Goal: Navigation & Orientation: Find specific page/section

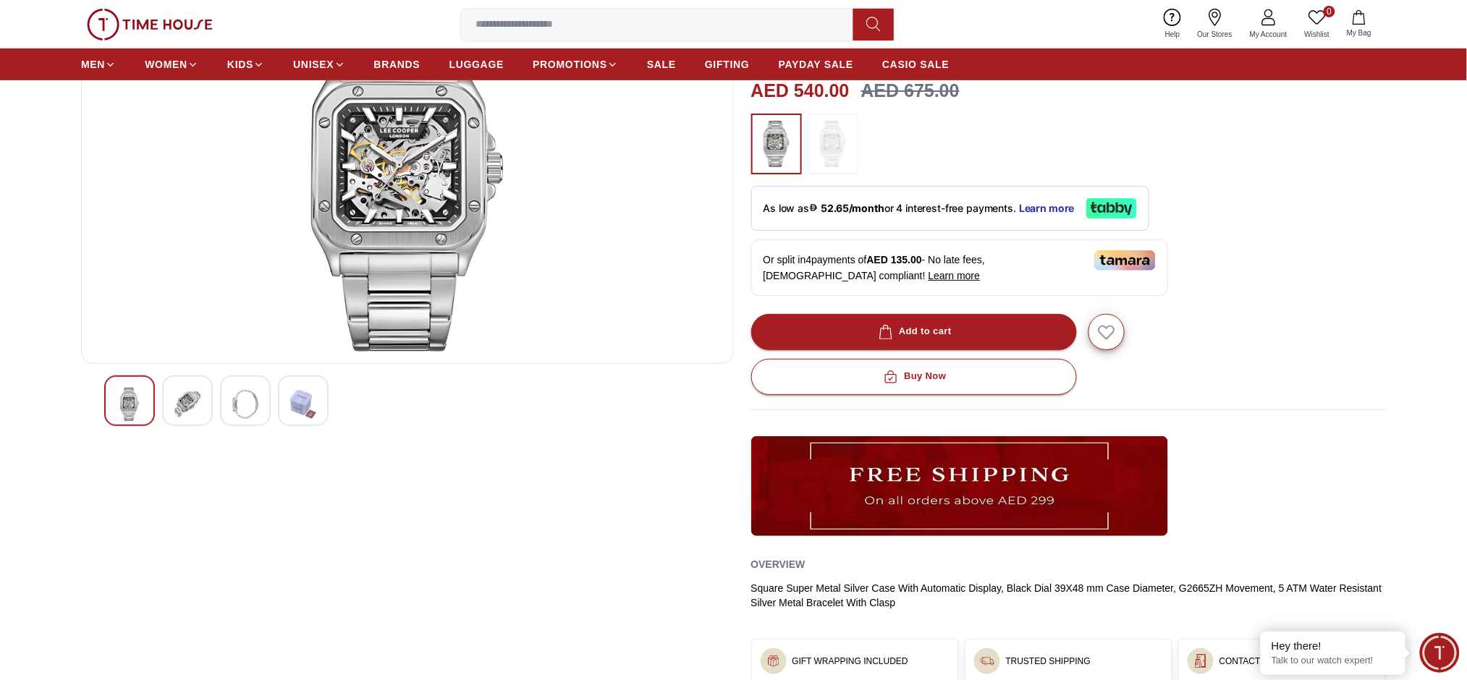
scroll to position [482, 0]
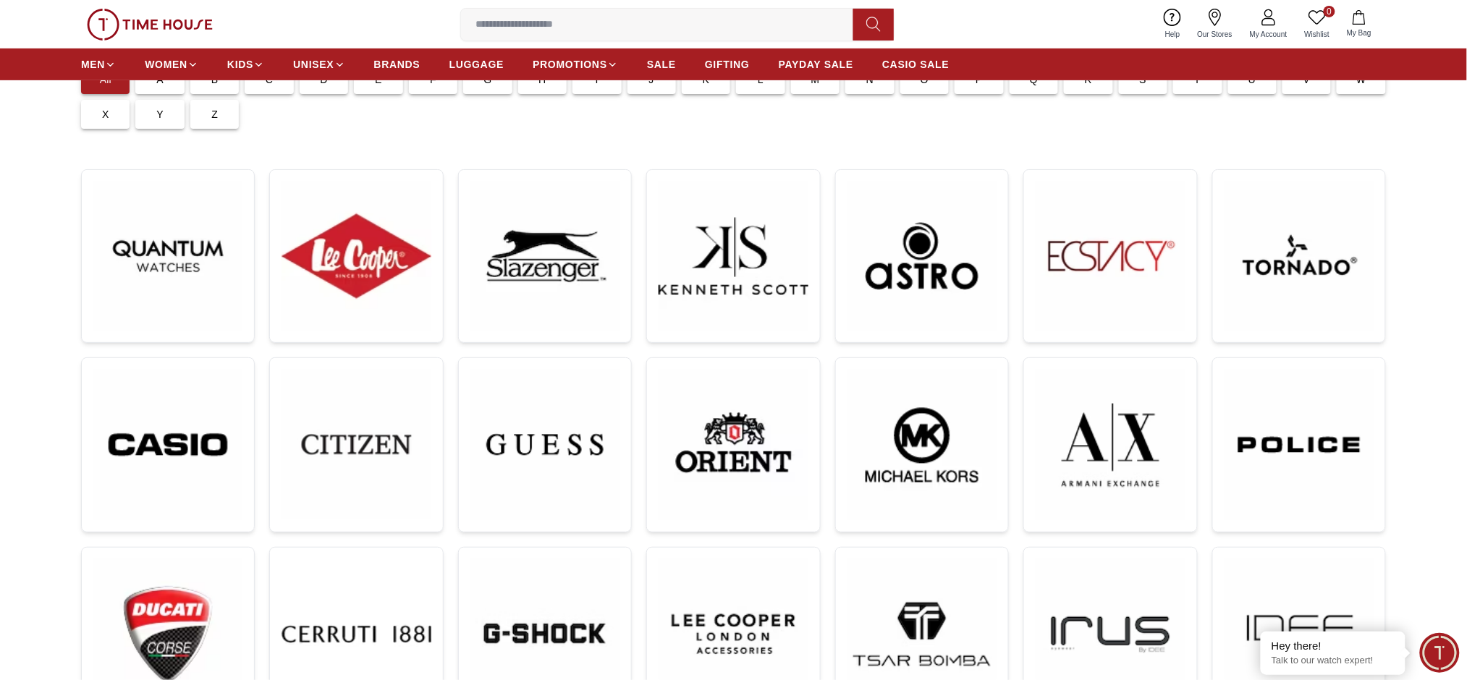
scroll to position [289, 0]
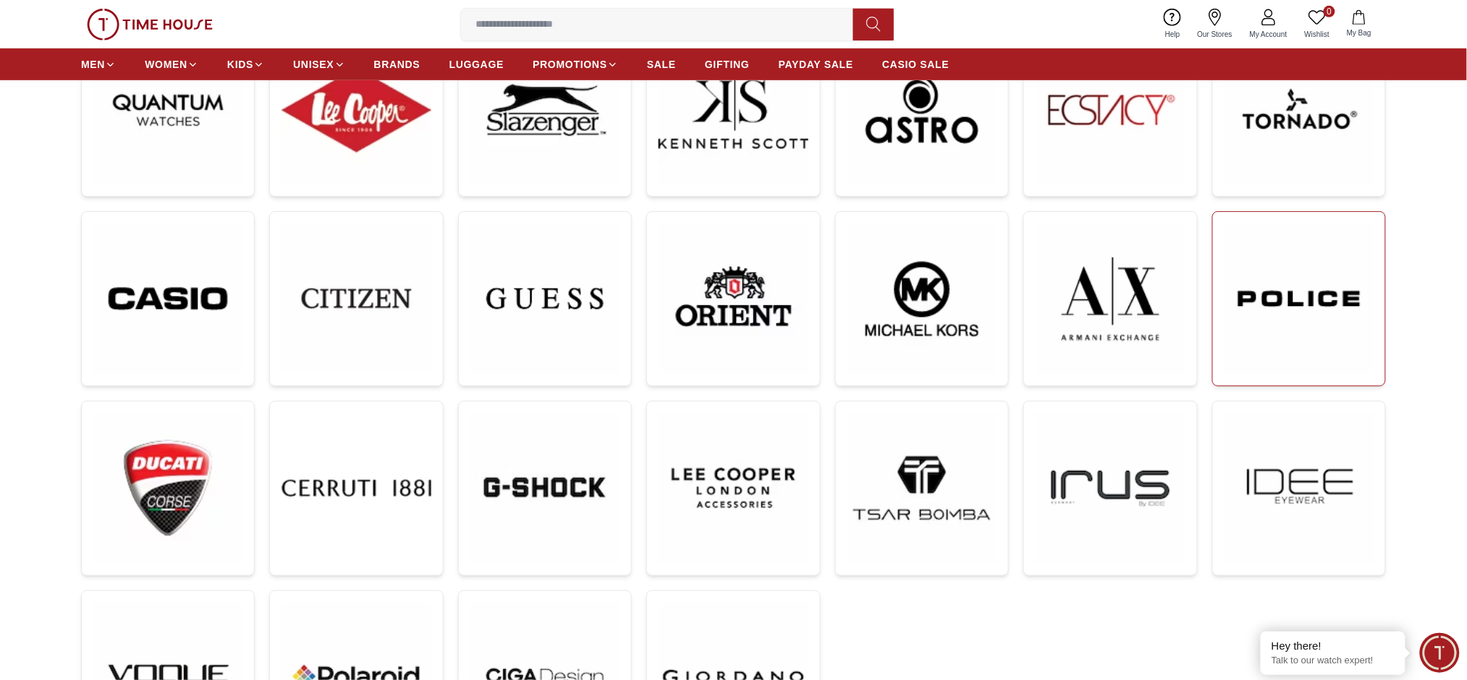
click at [1227, 278] on img at bounding box center [1298, 299] width 149 height 151
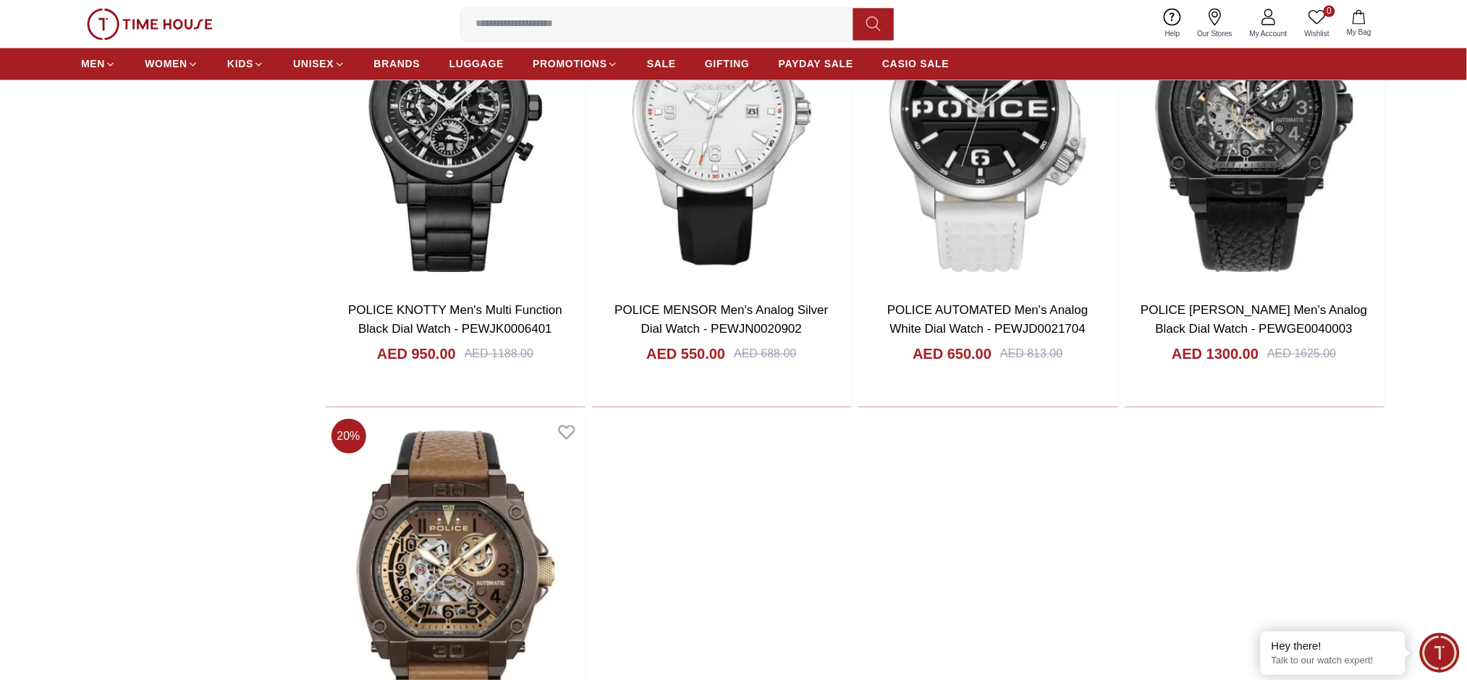
scroll to position [13159, 0]
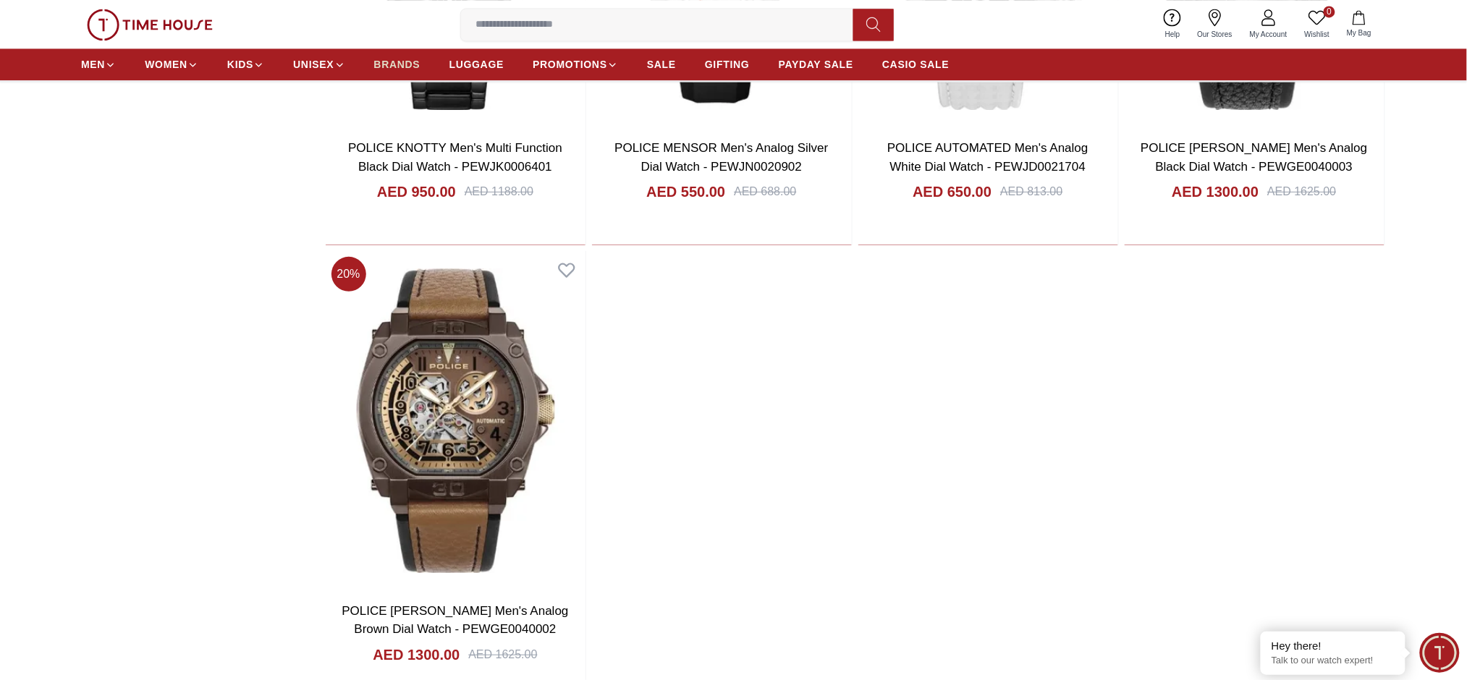
click at [398, 64] on span "BRANDS" at bounding box center [397, 64] width 46 height 14
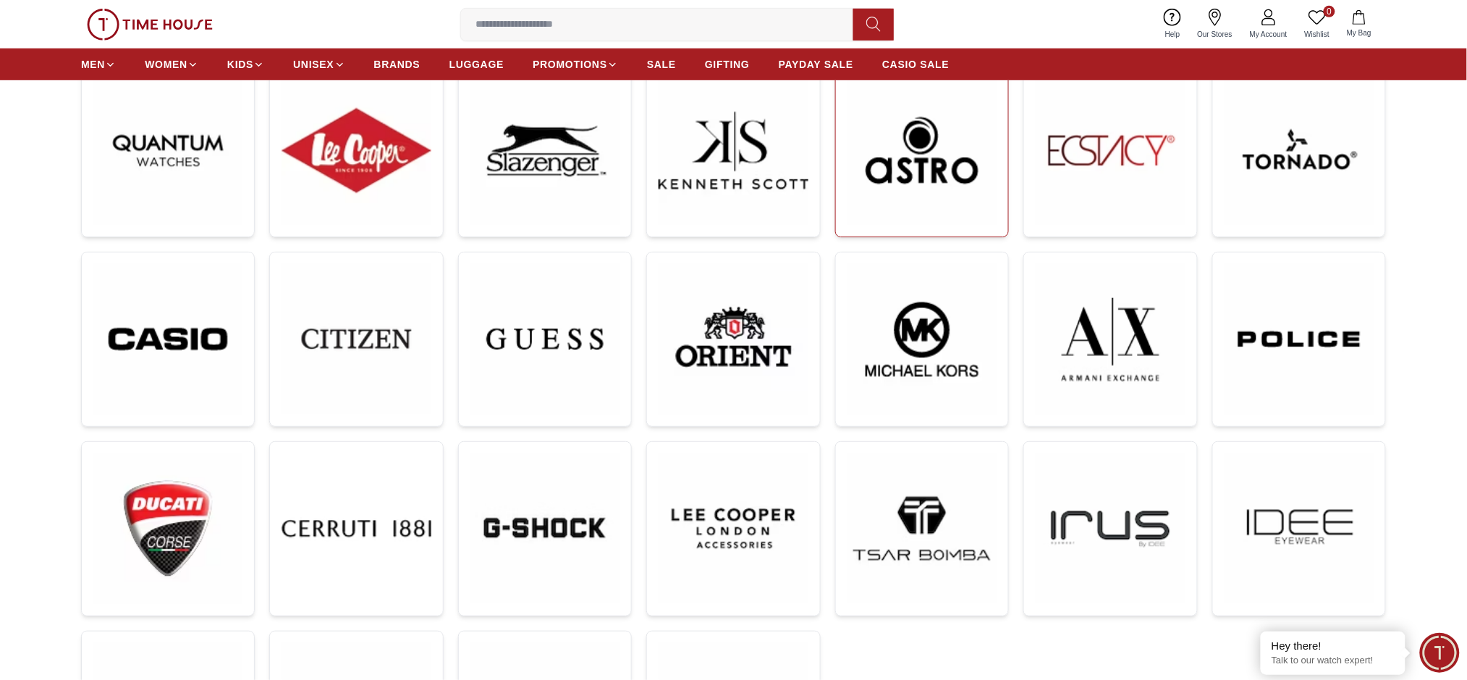
scroll to position [289, 0]
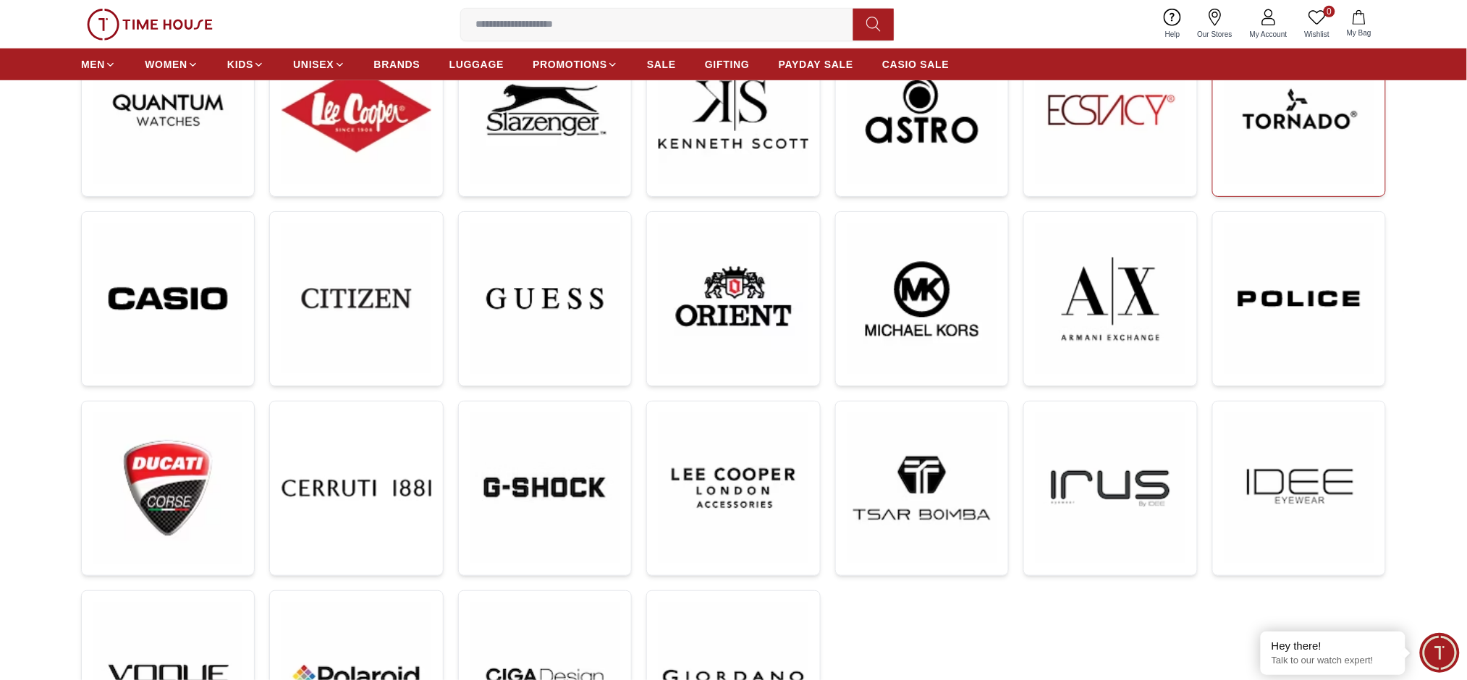
click at [1268, 166] on img at bounding box center [1298, 109] width 149 height 149
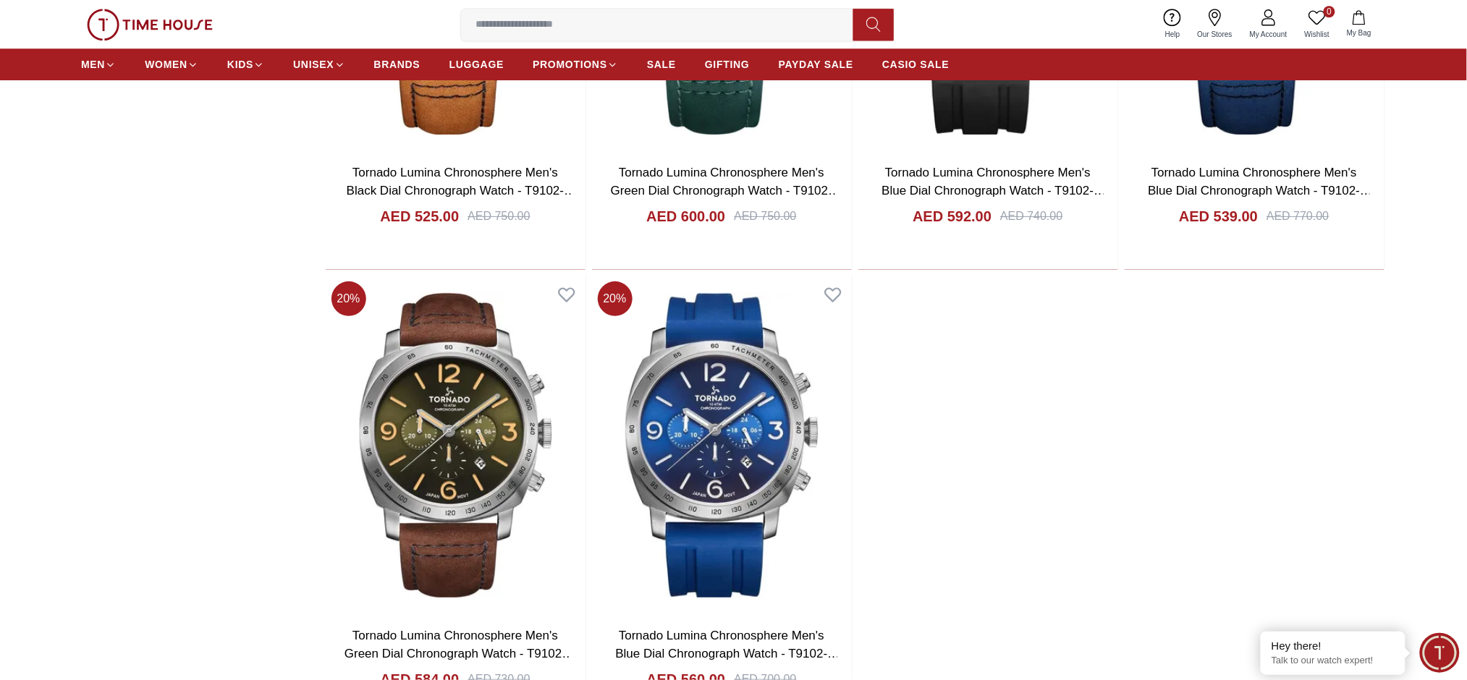
scroll to position [15265, 0]
